Goal: Task Accomplishment & Management: Manage account settings

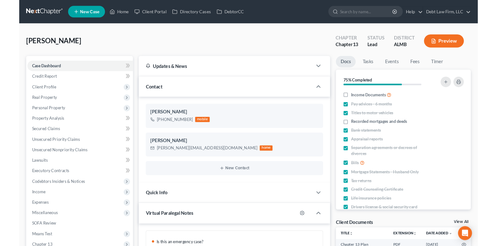
scroll to position [241, 0]
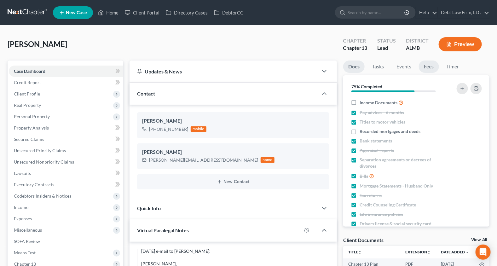
click at [428, 65] on link "Fees" at bounding box center [429, 67] width 20 height 12
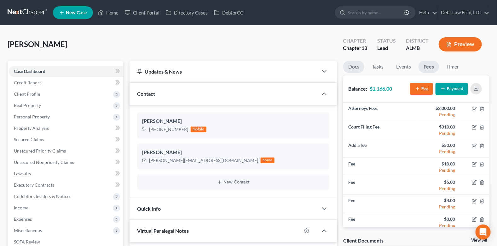
click at [354, 66] on link "Docs" at bounding box center [353, 67] width 21 height 12
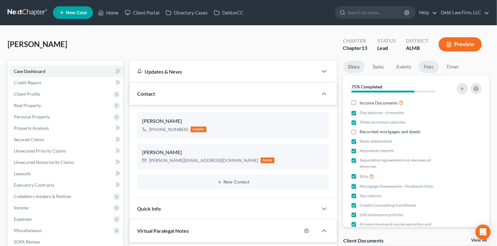
click at [429, 66] on link "Fees" at bounding box center [429, 67] width 20 height 12
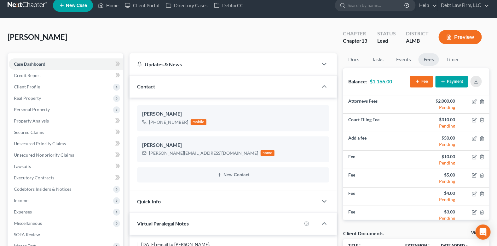
scroll to position [23, 0]
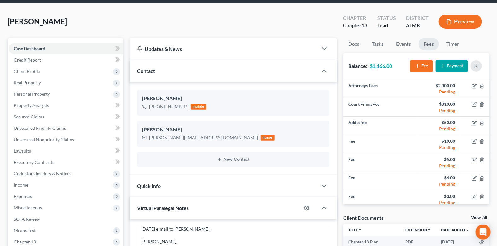
click at [320, 187] on div at bounding box center [327, 185] width 19 height 13
click at [325, 185] on polyline "button" at bounding box center [324, 186] width 4 height 2
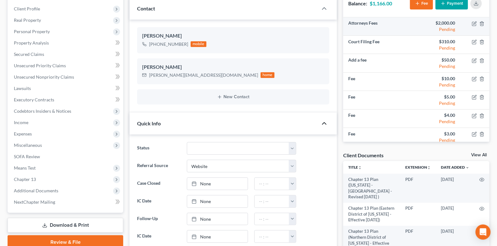
scroll to position [0, 0]
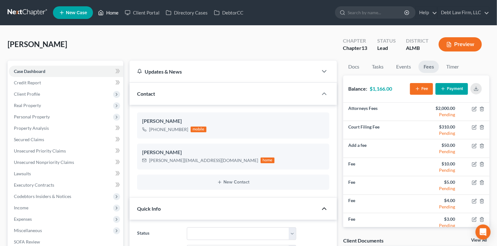
click at [107, 13] on link "Home" at bounding box center [108, 12] width 27 height 11
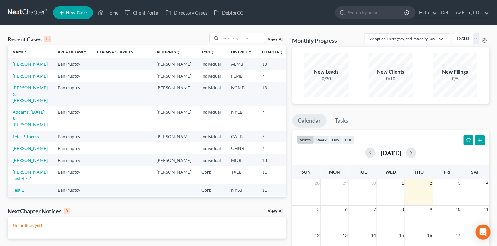
click at [276, 38] on link "View All" at bounding box center [276, 39] width 16 height 4
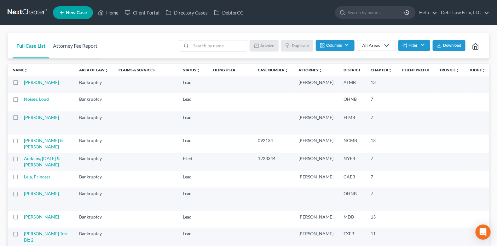
click at [65, 46] on link "Attorney Fee Report" at bounding box center [75, 45] width 52 height 25
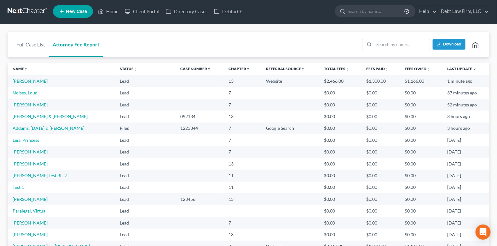
scroll to position [2, 0]
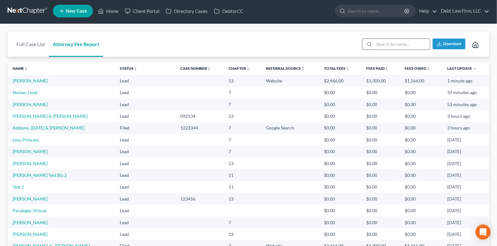
click at [388, 42] on input "search" at bounding box center [402, 44] width 56 height 11
click at [104, 12] on link "Home" at bounding box center [108, 10] width 27 height 11
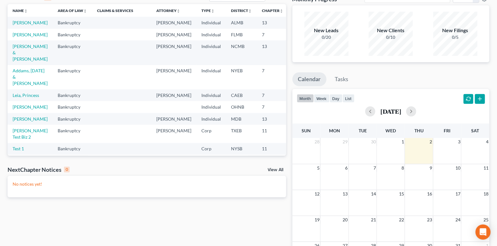
scroll to position [1, 0]
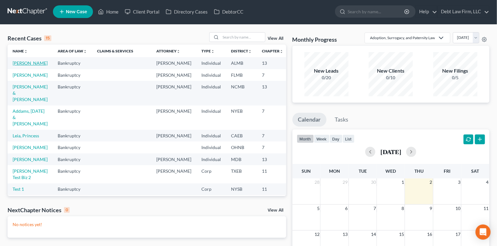
click at [20, 63] on link "[PERSON_NAME]" at bounding box center [30, 62] width 35 height 5
select select "3"
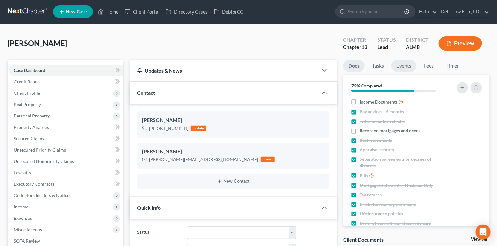
click at [405, 65] on link "Events" at bounding box center [404, 66] width 25 height 12
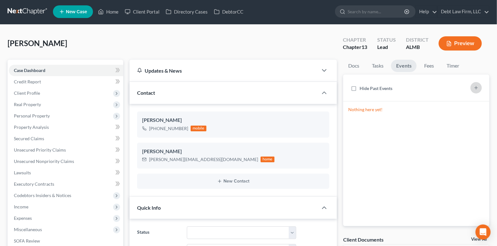
click at [476, 87] on line "button" at bounding box center [476, 87] width 0 height 3
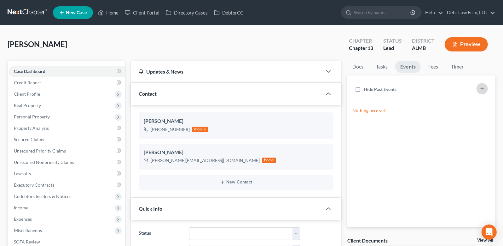
scroll to position [241, 0]
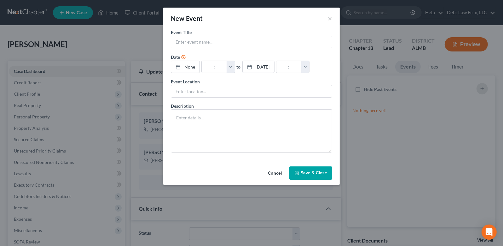
click at [217, 51] on form "Event Title * Date None close Date Time chevron_left [DATE] chevron_right Su M …" at bounding box center [251, 90] width 161 height 123
click at [208, 34] on div "Event Title *" at bounding box center [251, 38] width 161 height 19
click at [208, 40] on input "text" at bounding box center [251, 42] width 161 height 12
click at [205, 43] on input "text" at bounding box center [251, 42] width 161 height 12
click at [205, 44] on input "text" at bounding box center [251, 42] width 161 height 12
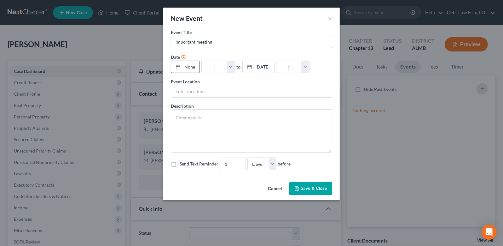
type input "important meeting"
drag, startPoint x: 179, startPoint y: 67, endPoint x: 183, endPoint y: 67, distance: 3.2
click at [179, 67] on icon at bounding box center [178, 66] width 5 height 5
click at [238, 65] on button "button" at bounding box center [234, 67] width 8 height 12
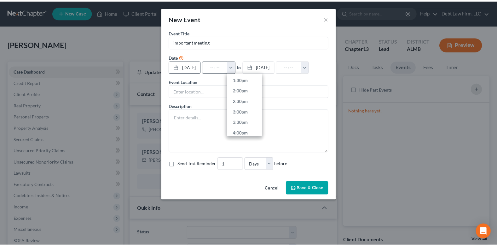
scroll to position [285, 0]
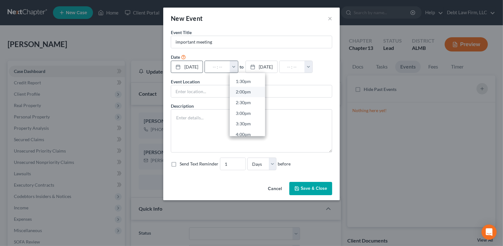
click at [247, 90] on link "2:00pm" at bounding box center [247, 91] width 35 height 11
type input "2:00pm"
type input "03:00pm"
click at [207, 90] on input "text" at bounding box center [251, 91] width 161 height 12
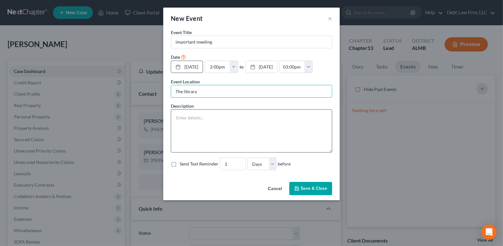
type input "The library"
click at [210, 121] on textarea at bounding box center [251, 130] width 161 height 43
type textarea "test test test"
click at [310, 189] on button "Save & Close" at bounding box center [310, 188] width 43 height 13
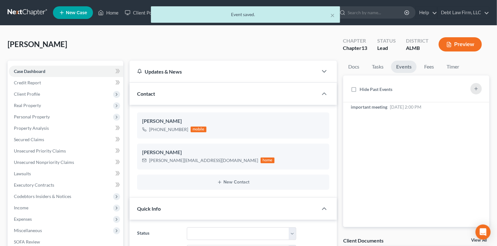
click at [113, 12] on div "× Event saved." at bounding box center [245, 16] width 497 height 20
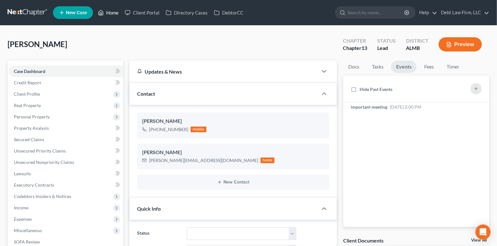
click at [109, 11] on link "Home" at bounding box center [108, 12] width 27 height 11
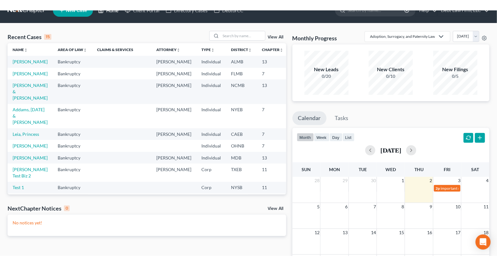
scroll to position [13, 0]
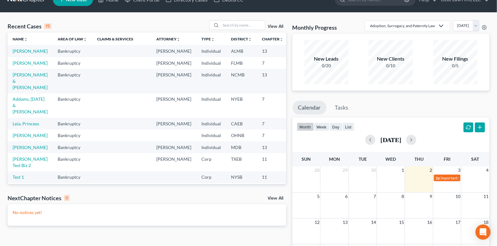
click at [481, 128] on button "button" at bounding box center [480, 127] width 10 height 10
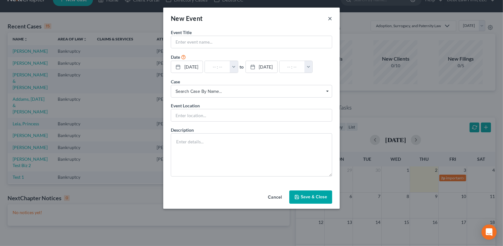
click at [330, 19] on button "×" at bounding box center [330, 19] width 4 height 8
